Goal: Navigation & Orientation: Find specific page/section

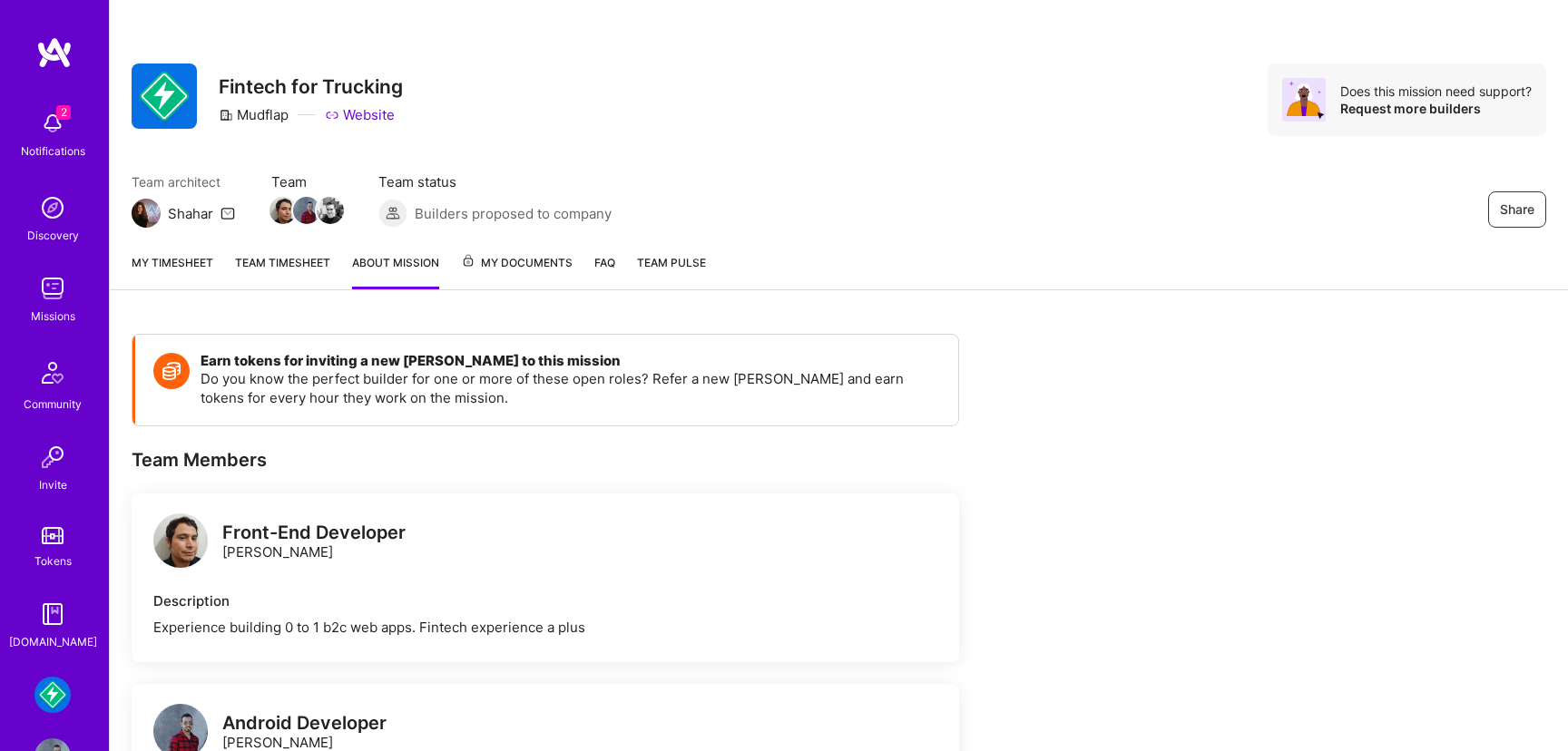
scroll to position [135, 0]
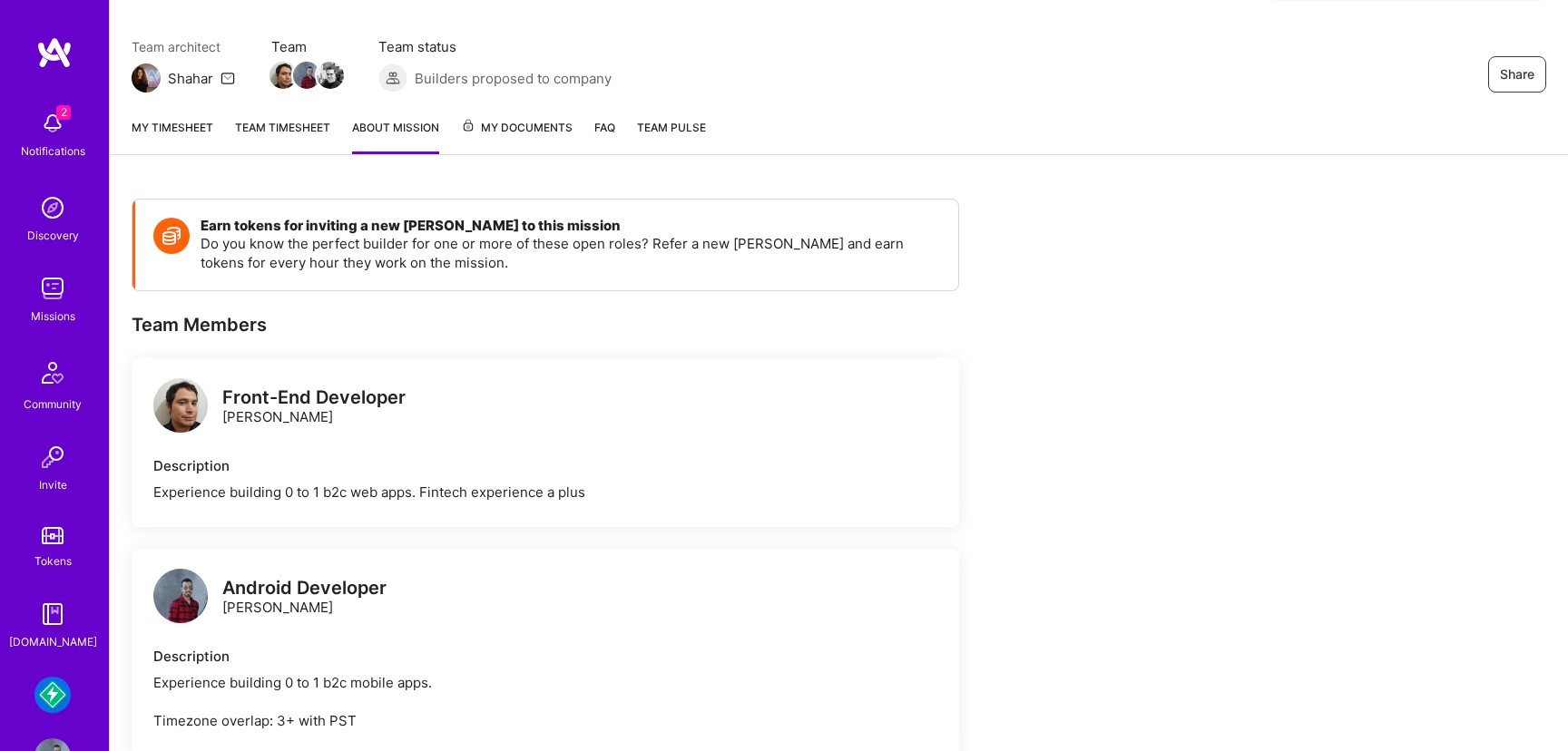
click at [59, 684] on img at bounding box center [52, 695] width 36 height 36
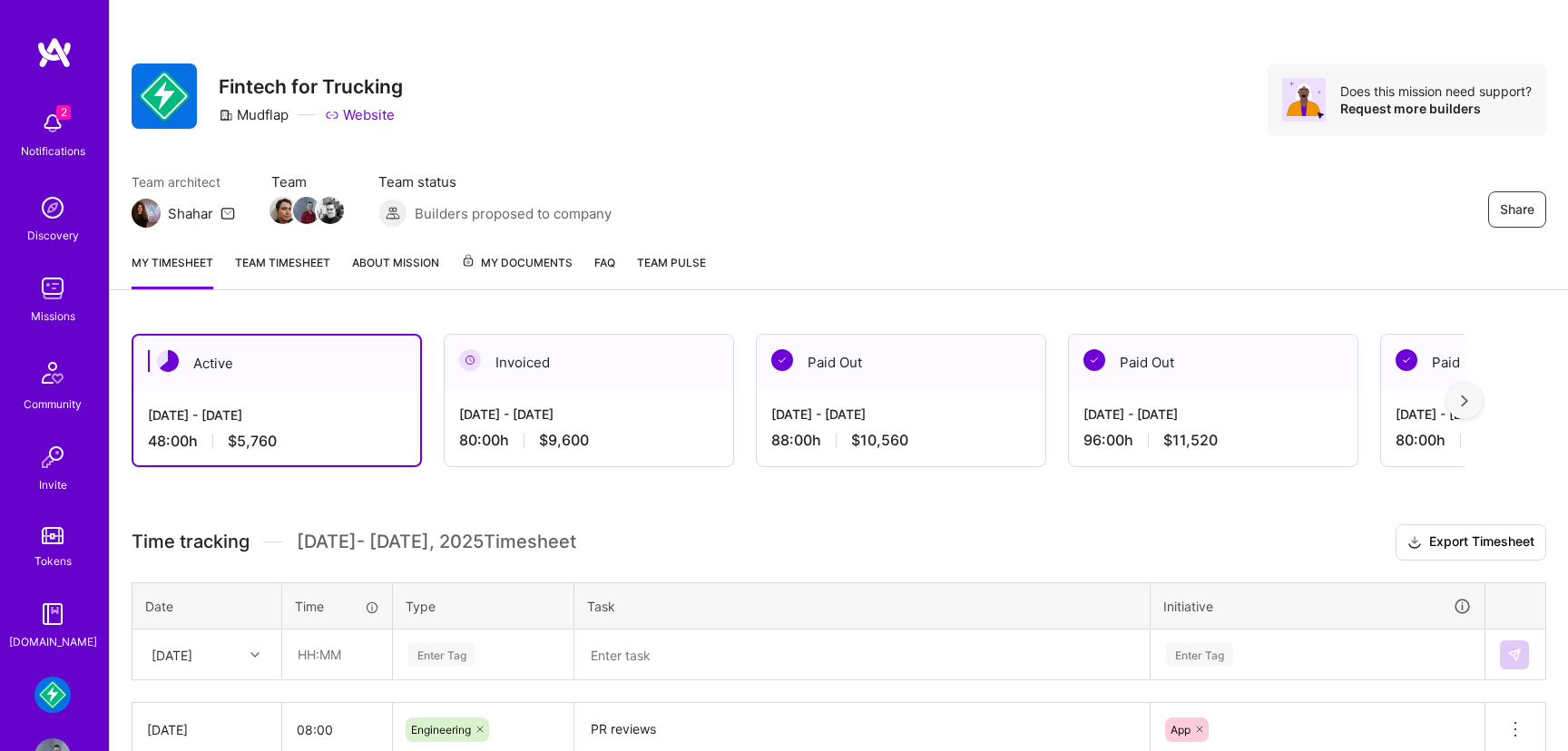
click at [77, 276] on link "Missions" at bounding box center [52, 298] width 112 height 55
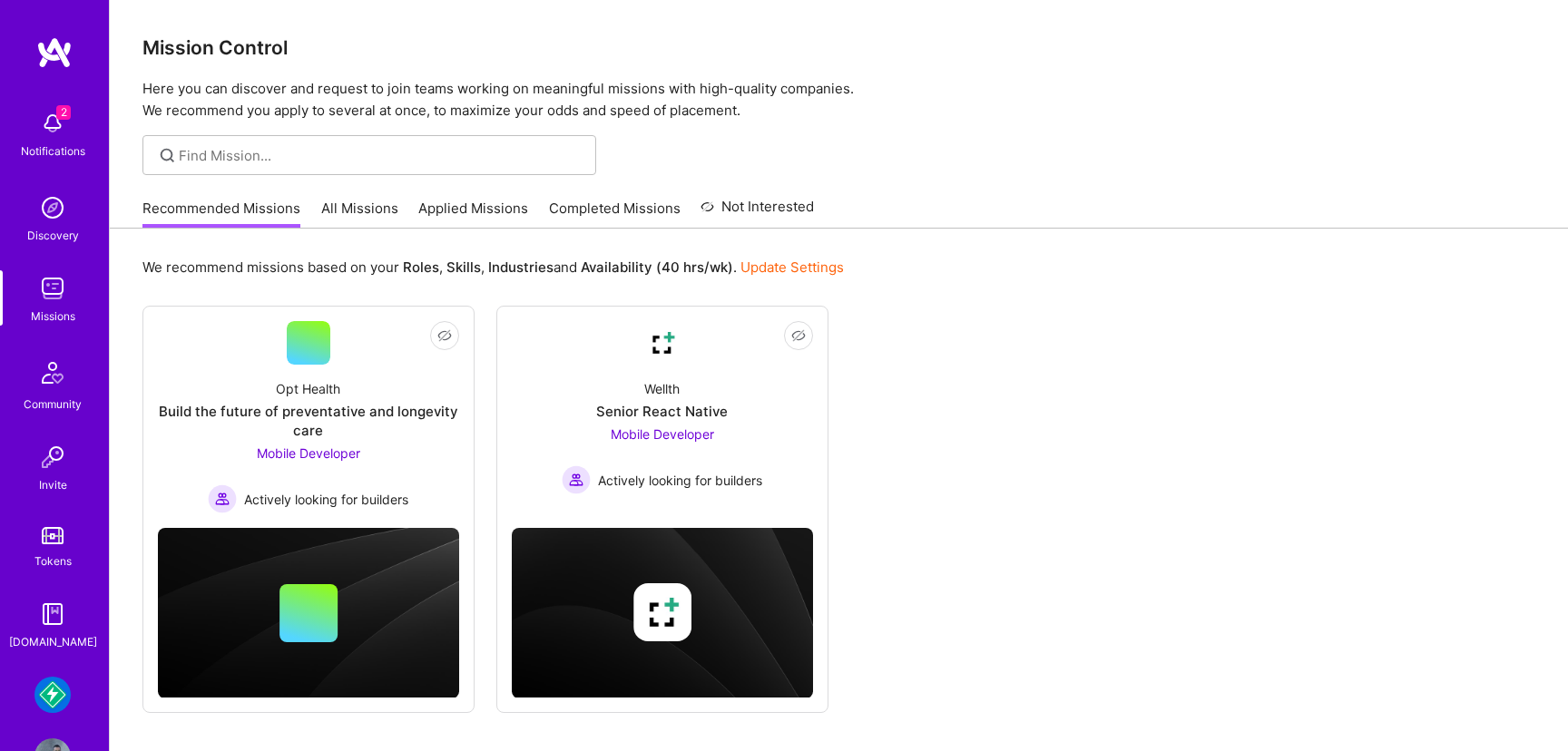
click at [51, 695] on img at bounding box center [52, 695] width 36 height 36
